Goal: Task Accomplishment & Management: Use online tool/utility

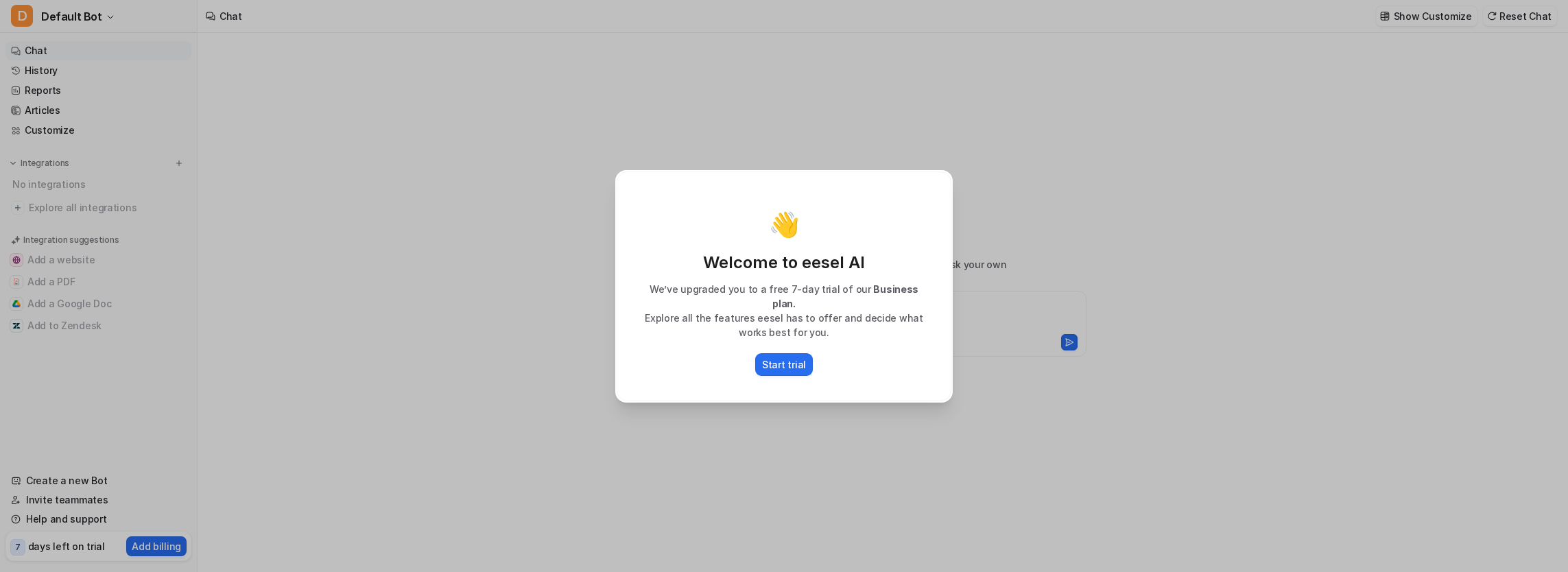
type textarea "**********"
click at [778, 363] on p "Start trial" at bounding box center [784, 364] width 44 height 14
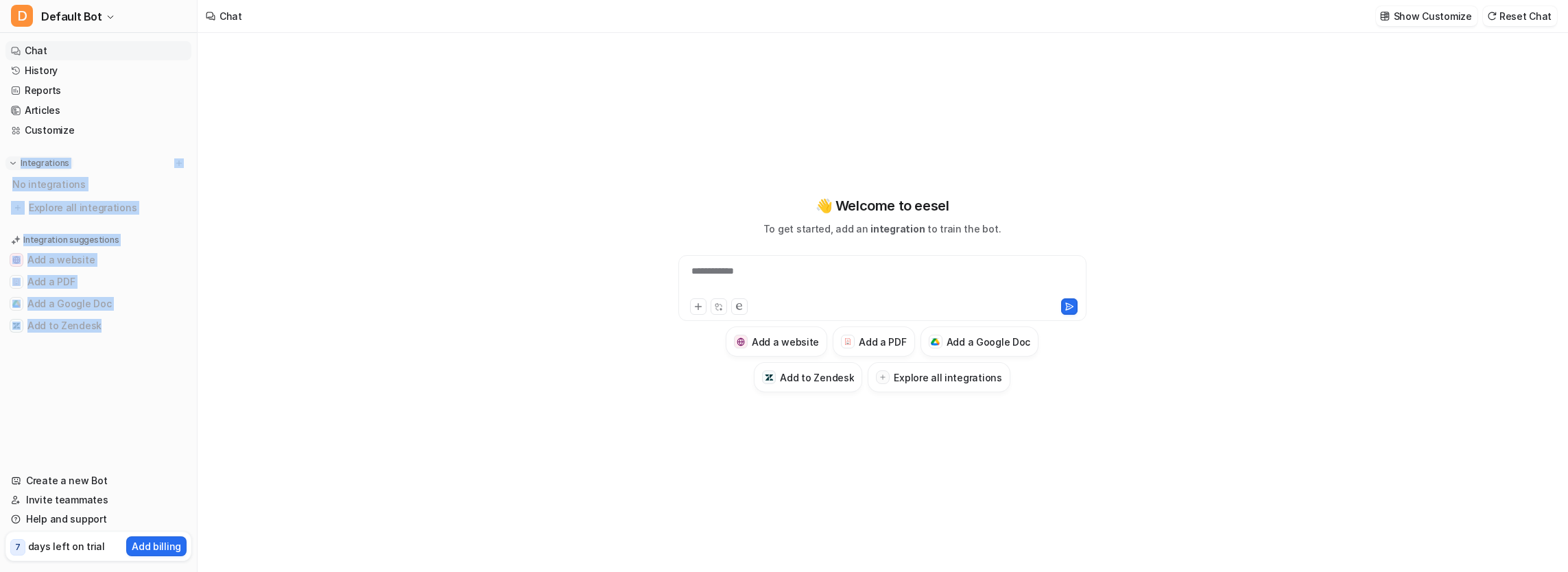
drag, startPoint x: 94, startPoint y: 341, endPoint x: 20, endPoint y: 162, distance: 193.7
click at [20, 162] on nav "Chat History Reports Articles Customize Integrations No integrations Explore al…" at bounding box center [98, 248] width 197 height 425
drag, startPoint x: 20, startPoint y: 162, endPoint x: 85, endPoint y: 206, distance: 78.5
click at [85, 206] on span "Explore all integrations" at bounding box center [107, 208] width 157 height 22
